Goal: Find specific page/section: Find specific page/section

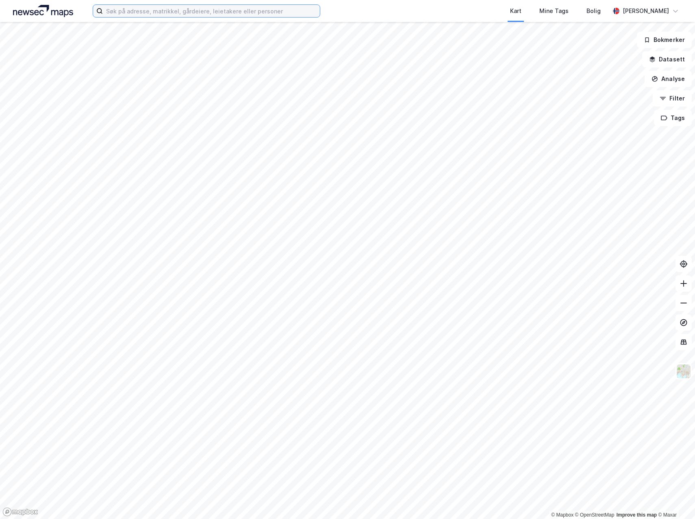
click at [105, 8] on input at bounding box center [211, 11] width 217 height 12
click at [141, 11] on input "långflon" at bounding box center [206, 11] width 207 height 12
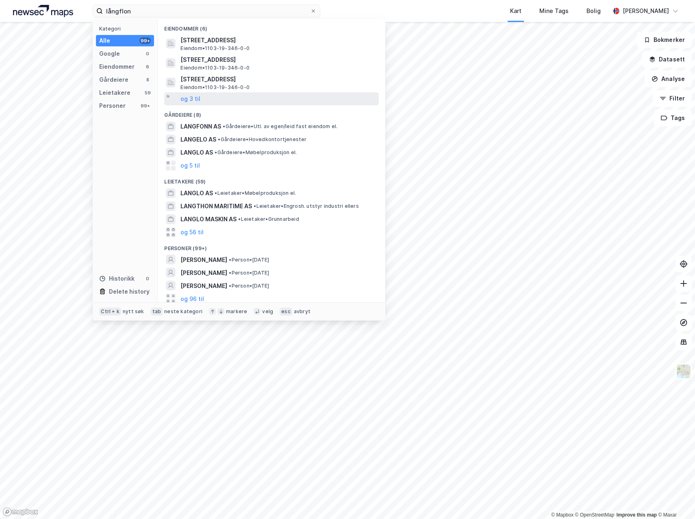
click at [202, 102] on div "og 3 til" at bounding box center [271, 98] width 215 height 13
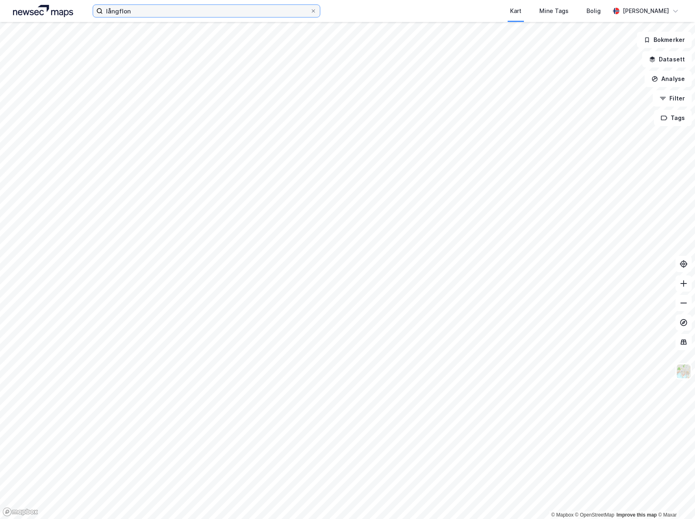
click at [221, 7] on input "långflon" at bounding box center [206, 11] width 207 height 12
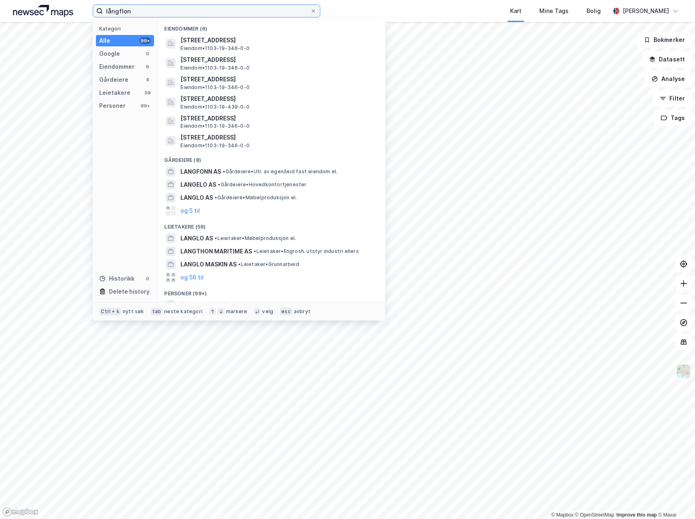
click at [221, 7] on input "långflon" at bounding box center [206, 11] width 207 height 12
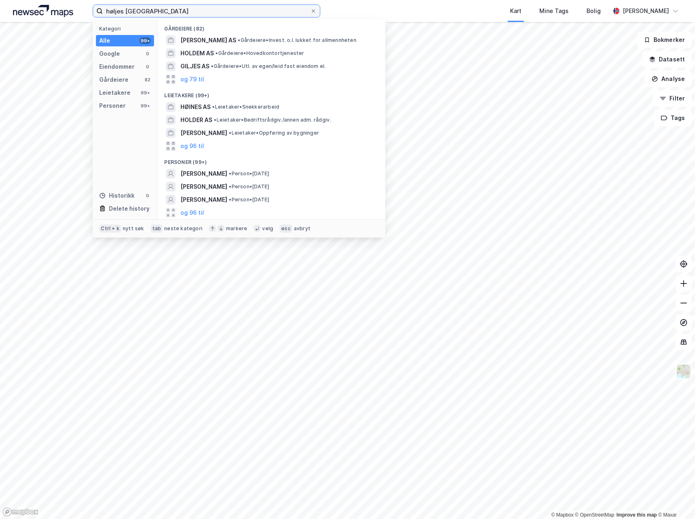
click at [146, 9] on input "høljes [GEOGRAPHIC_DATA]" at bounding box center [206, 11] width 207 height 12
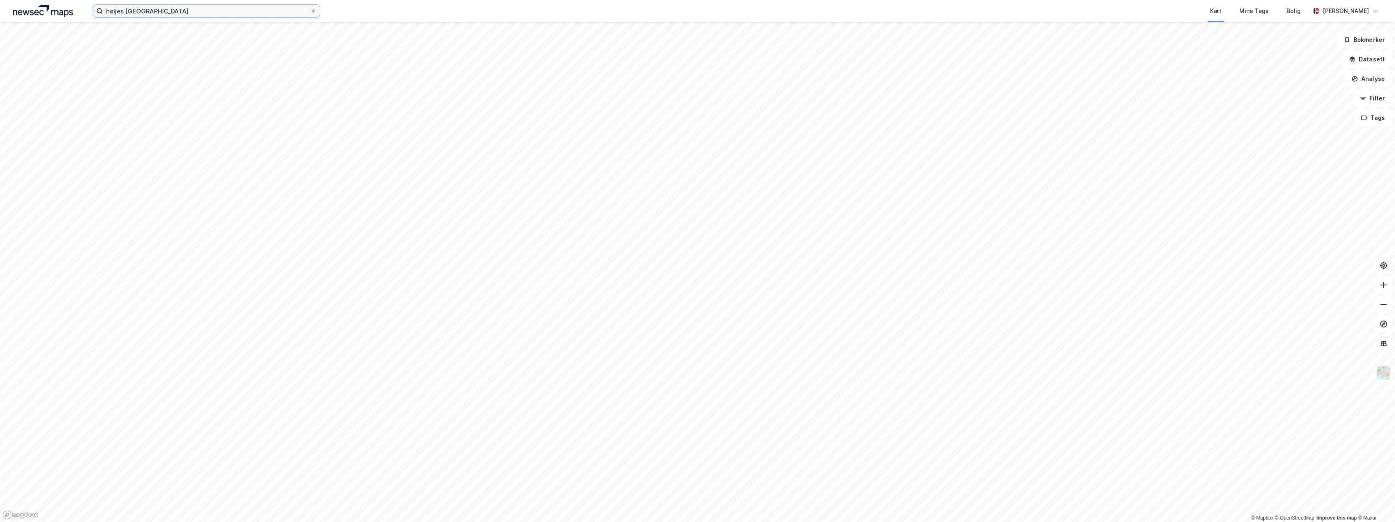
click at [154, 13] on input "høljes [GEOGRAPHIC_DATA]" at bounding box center [206, 11] width 207 height 12
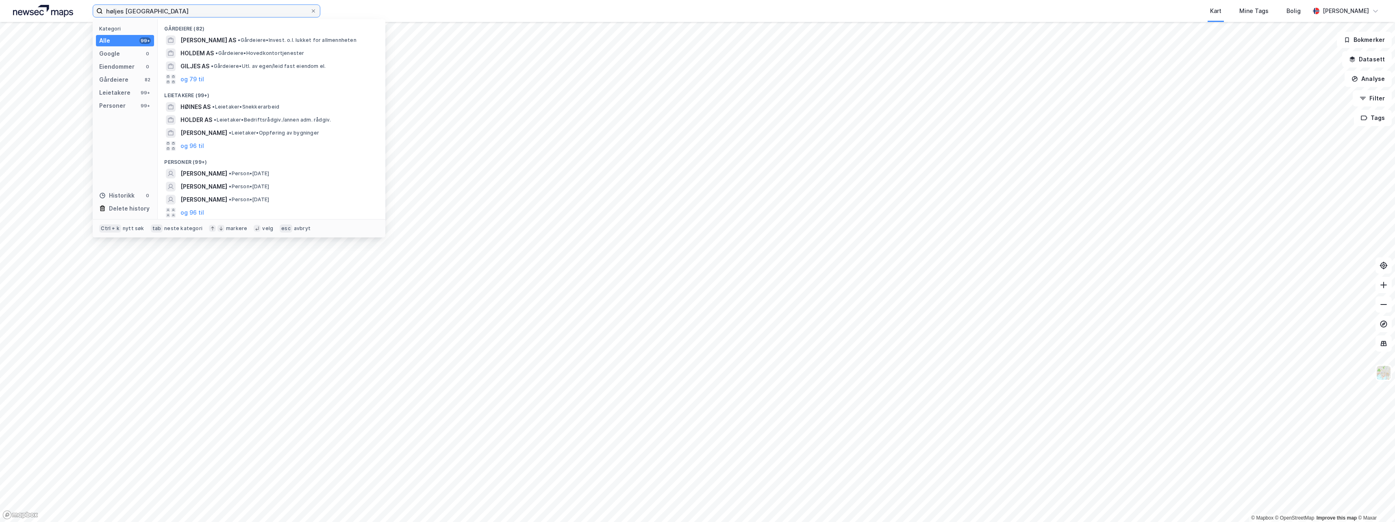
click at [154, 13] on input "høljes [GEOGRAPHIC_DATA]" at bounding box center [206, 11] width 207 height 12
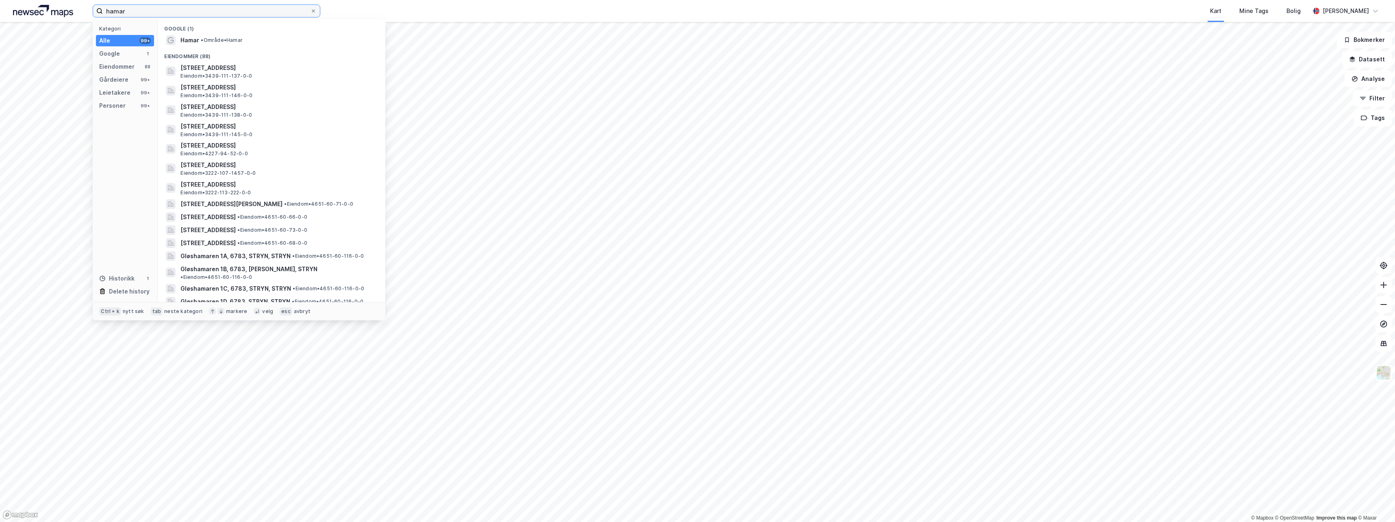
click at [165, 7] on input "hamar" at bounding box center [206, 11] width 207 height 12
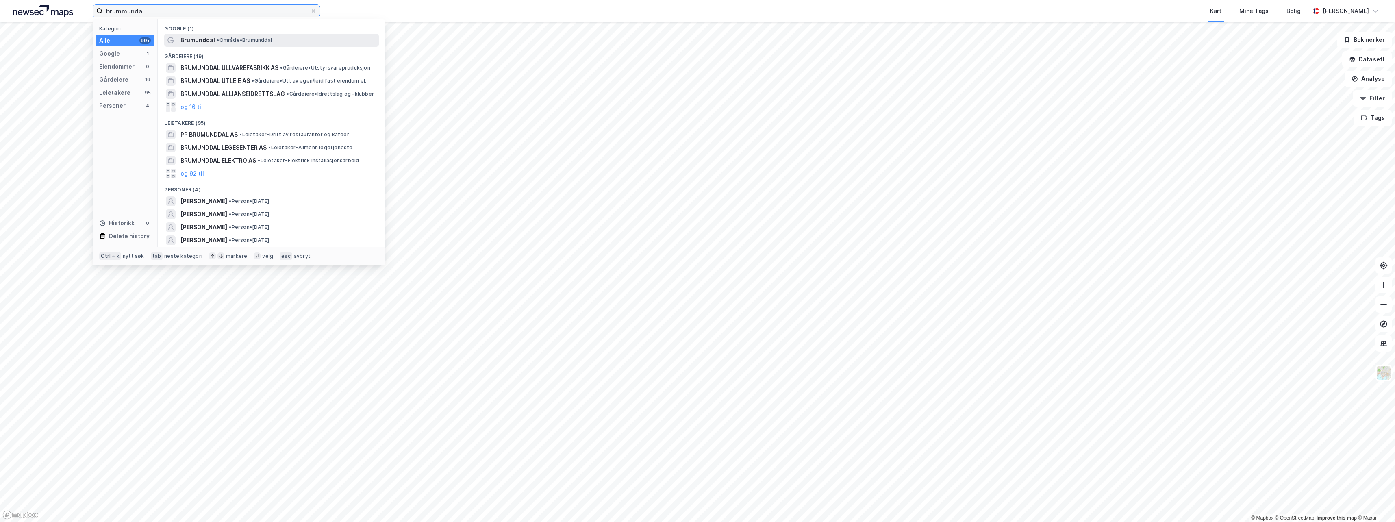
type input "brummundal"
